Goal: Subscribe to service/newsletter

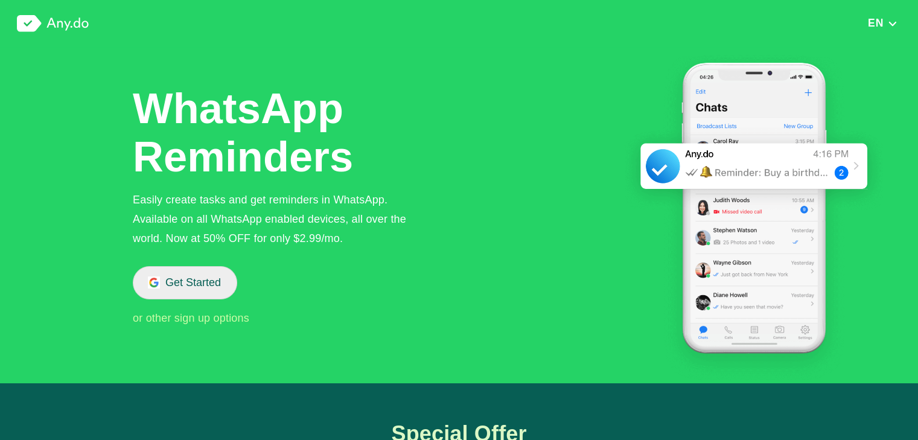
click at [205, 274] on button "Get Started" at bounding box center [185, 282] width 104 height 33
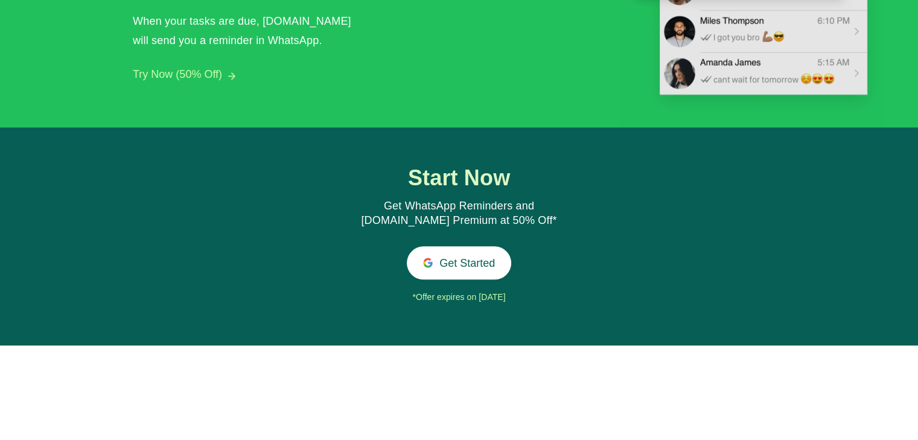
scroll to position [1240, 0]
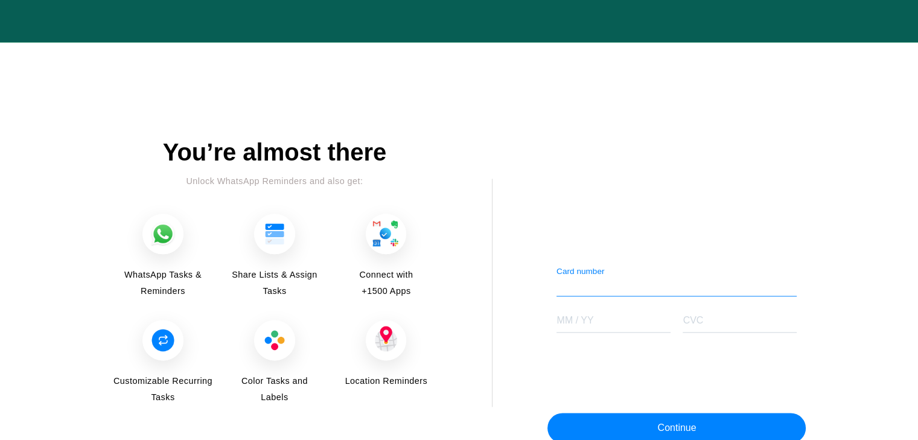
scroll to position [1484, 0]
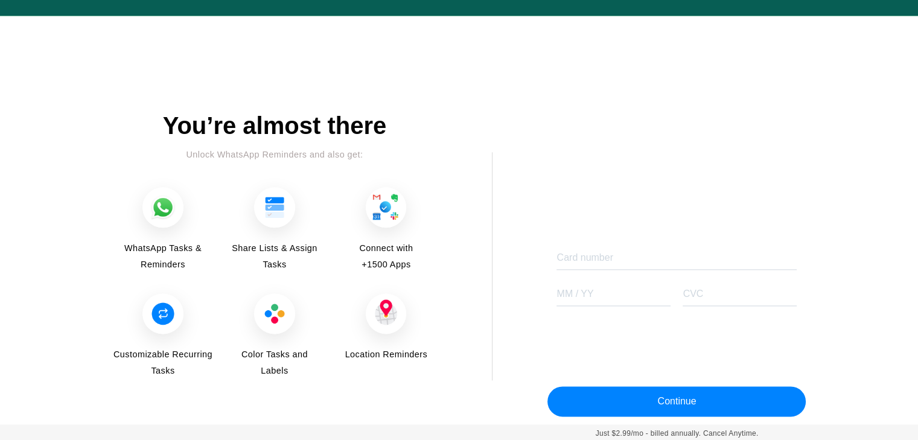
click at [437, 315] on div "You’re almost there Unlock WhatsApp Reminders and also get: WhatsApp Tasks & Re…" at bounding box center [459, 268] width 694 height 312
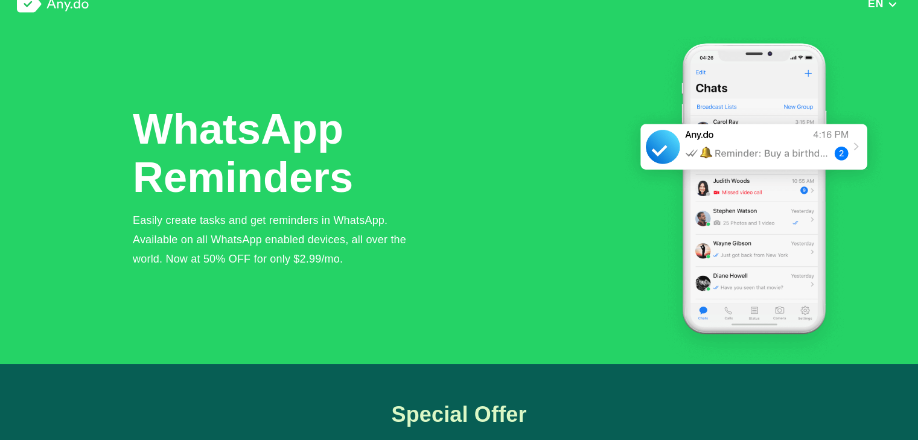
scroll to position [0, 0]
